Goal: Find specific page/section: Find specific page/section

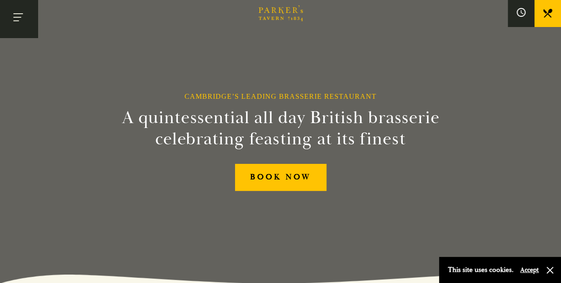
click at [22, 18] on button "Toggle navigation" at bounding box center [19, 19] width 38 height 38
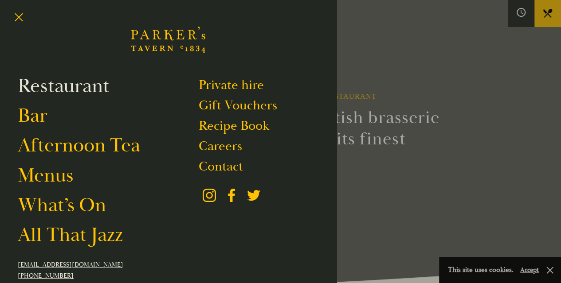
click at [71, 87] on link "Restaurant" at bounding box center [64, 86] width 92 height 25
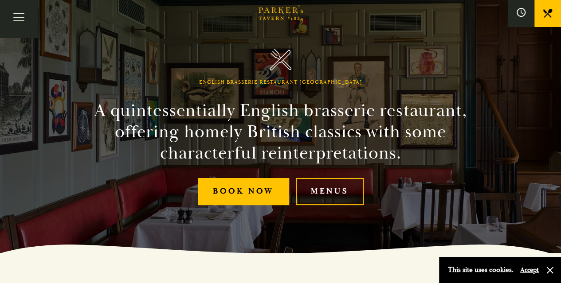
scroll to position [44, 0]
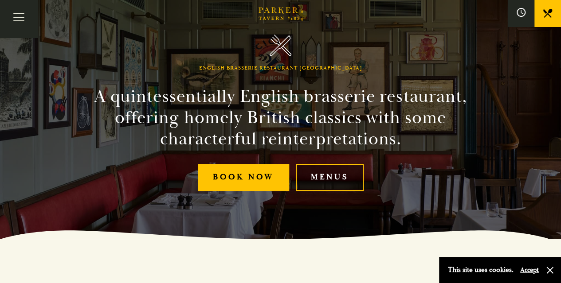
click at [345, 179] on link "Menus" at bounding box center [330, 177] width 68 height 27
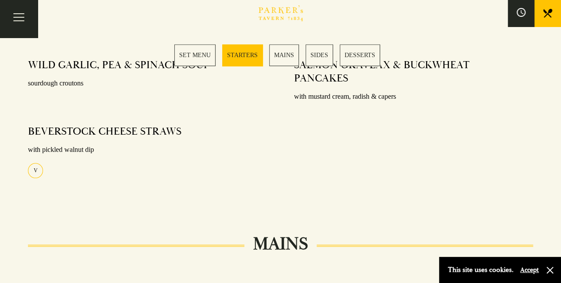
scroll to position [443, 0]
